Goal: Task Accomplishment & Management: Use online tool/utility

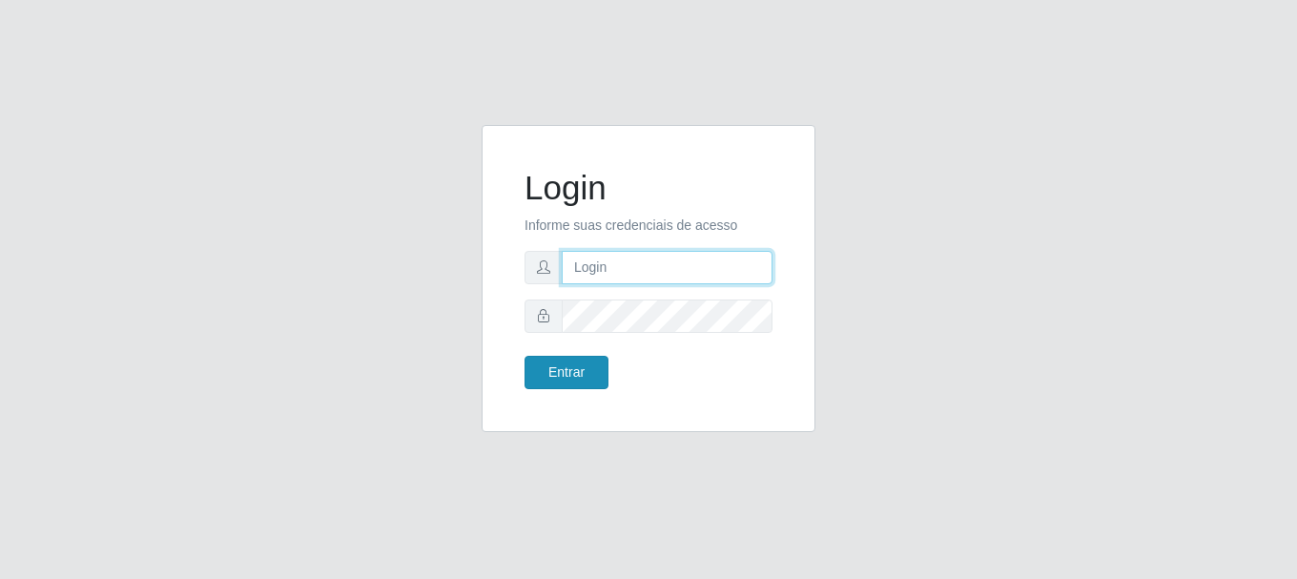
type input "vambertoCD@redecompras"
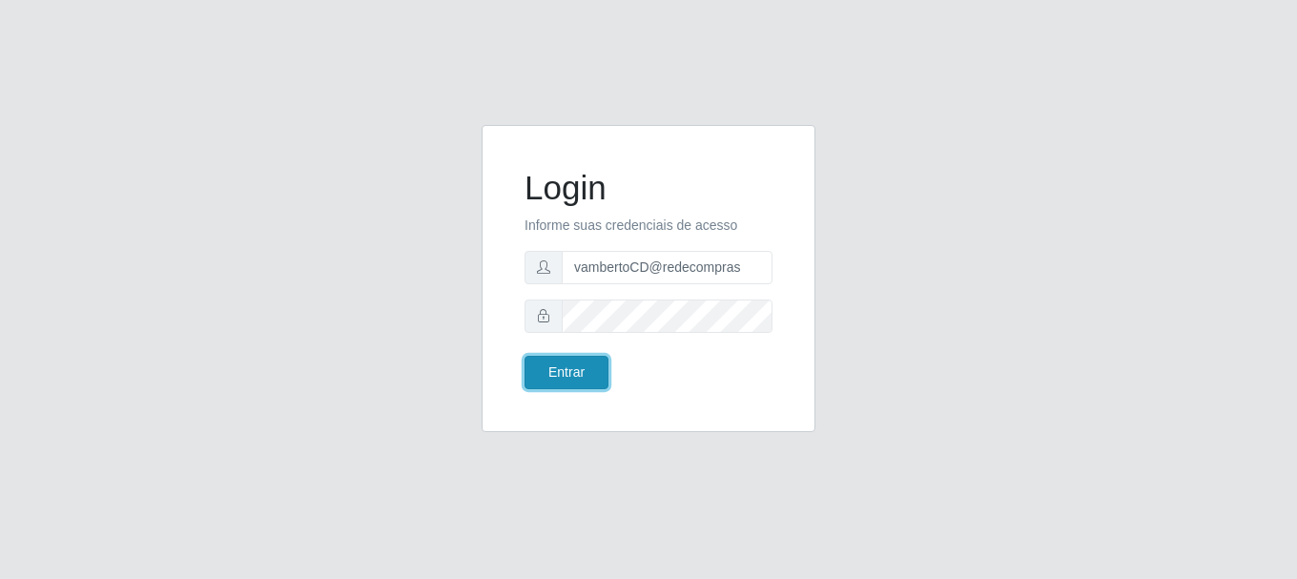
click at [573, 373] on button "Entrar" at bounding box center [567, 372] width 84 height 33
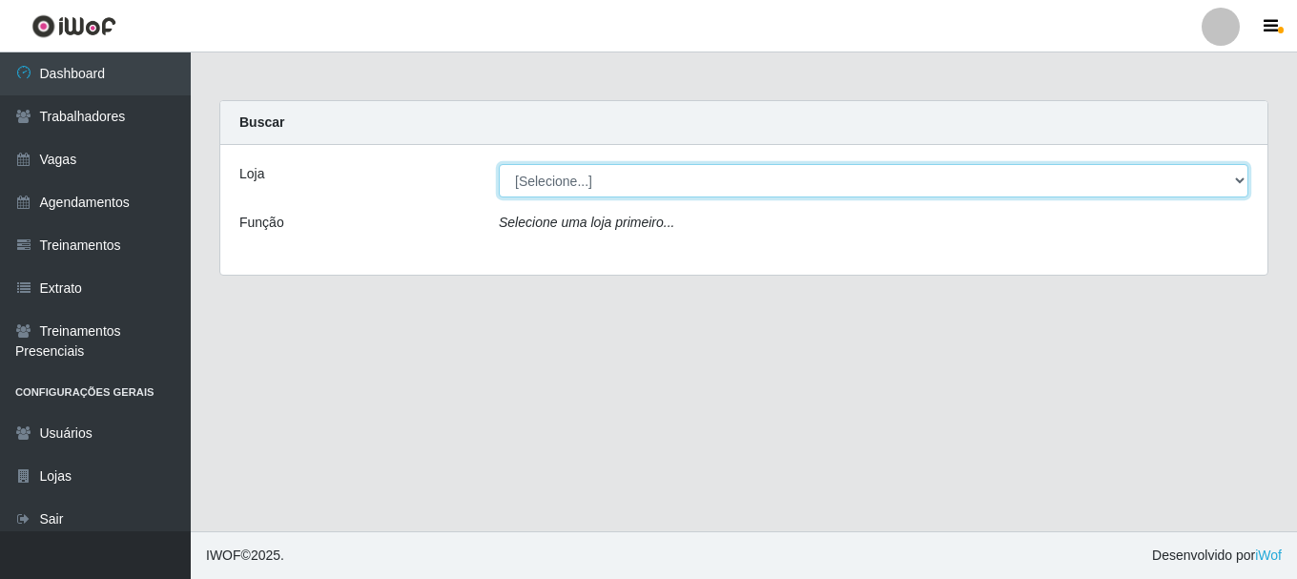
drag, startPoint x: 612, startPoint y: 183, endPoint x: 606, endPoint y: 196, distance: 14.1
click at [612, 183] on select "[Selecione...] Rede Compras - CD Logistica" at bounding box center [874, 180] width 750 height 33
select select "429"
click at [499, 164] on select "[Selecione...] Rede Compras - CD Logistica" at bounding box center [874, 180] width 750 height 33
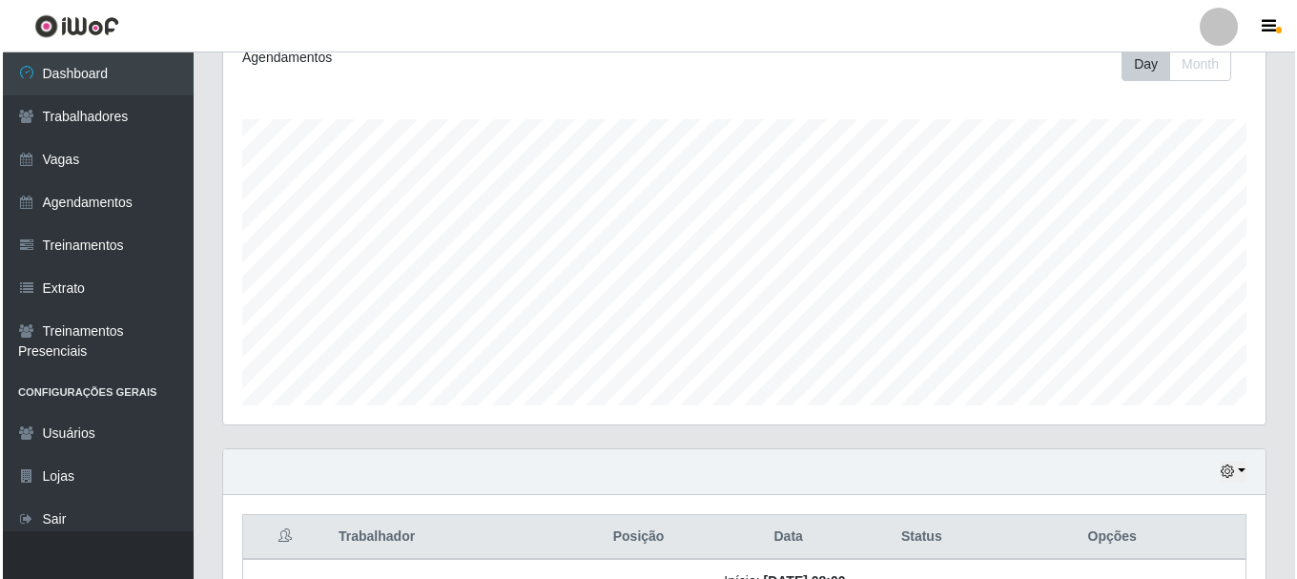
scroll to position [447, 0]
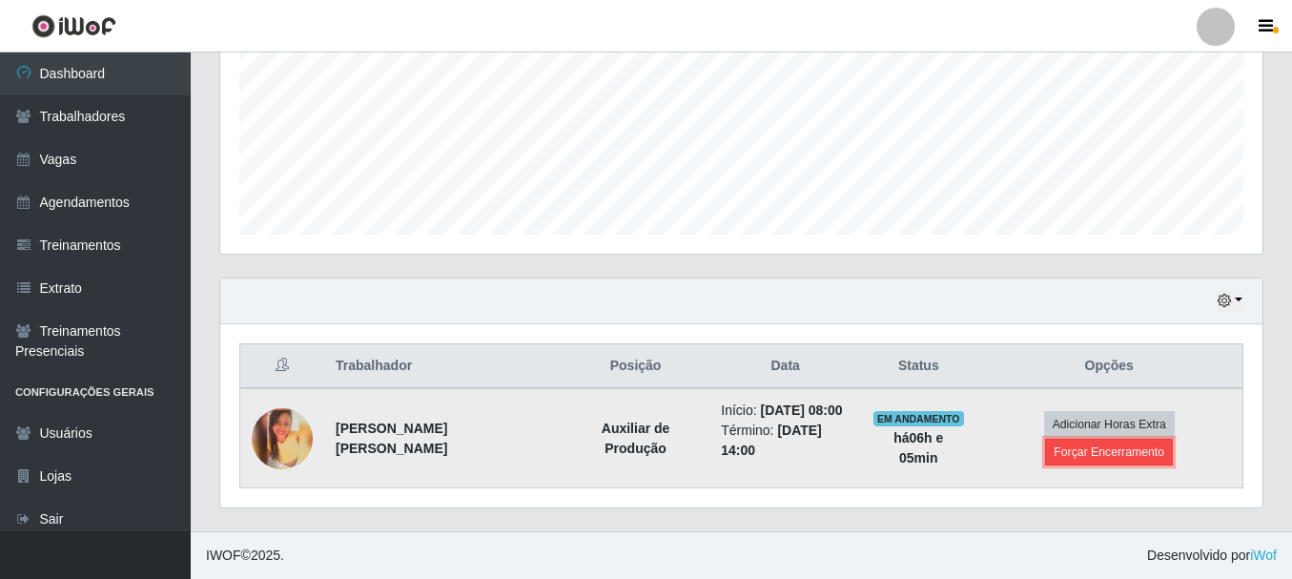
click at [1105, 447] on button "Forçar Encerramento" at bounding box center [1109, 452] width 128 height 27
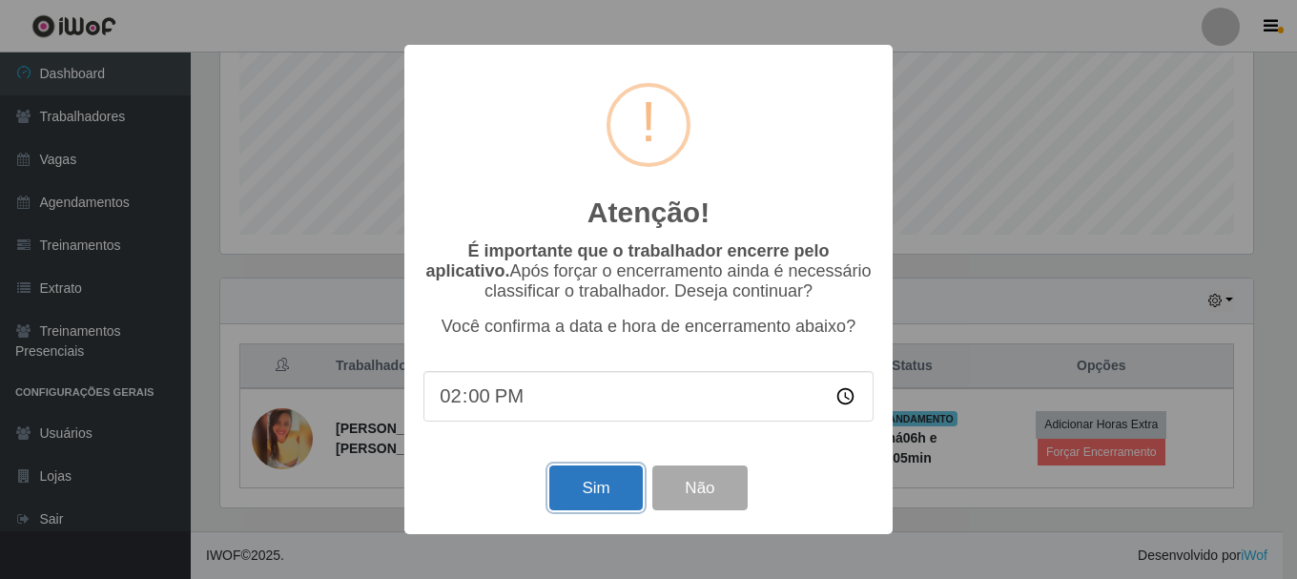
click at [604, 476] on button "Sim" at bounding box center [595, 487] width 93 height 45
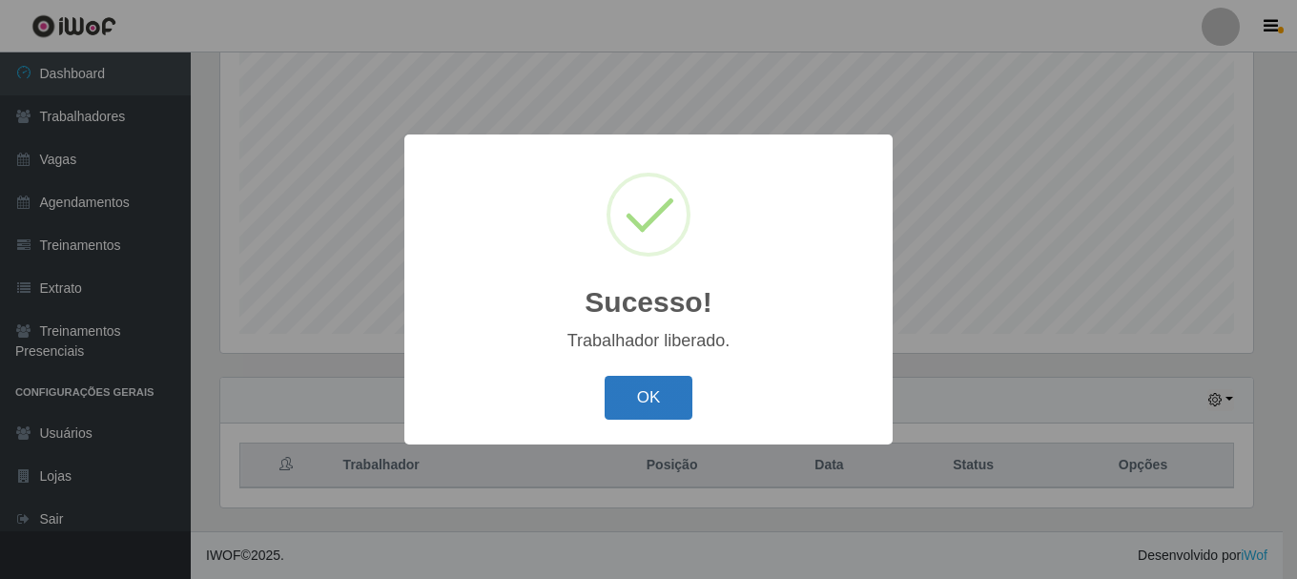
click at [649, 399] on button "OK" at bounding box center [649, 398] width 89 height 45
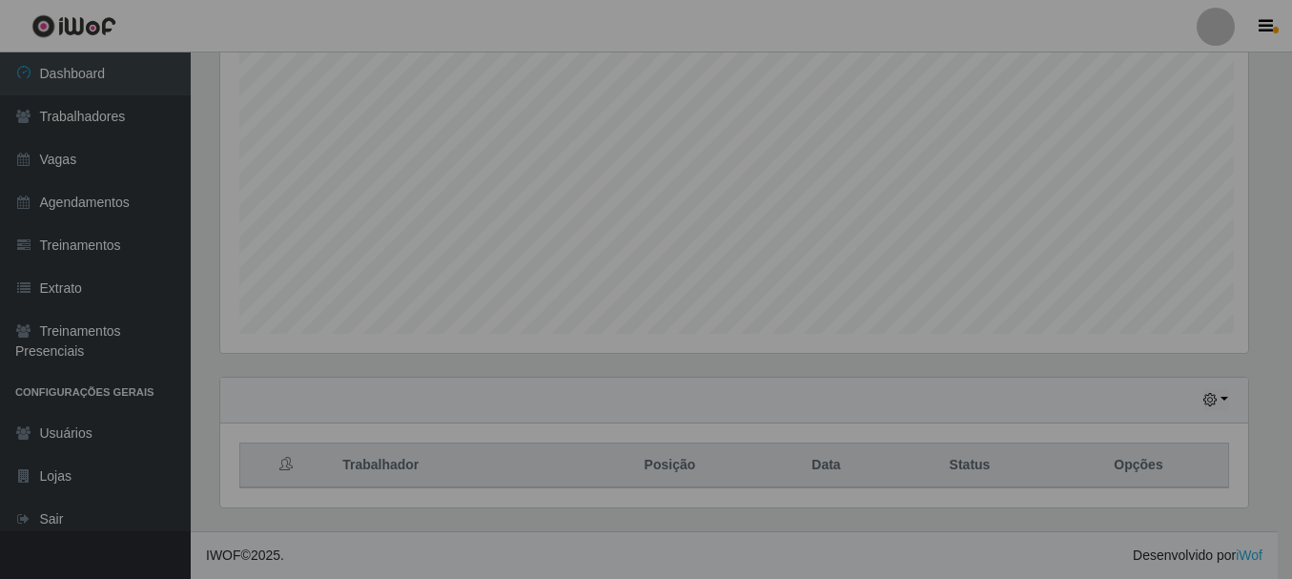
scroll to position [396, 1042]
